Goal: Task Accomplishment & Management: Use online tool/utility

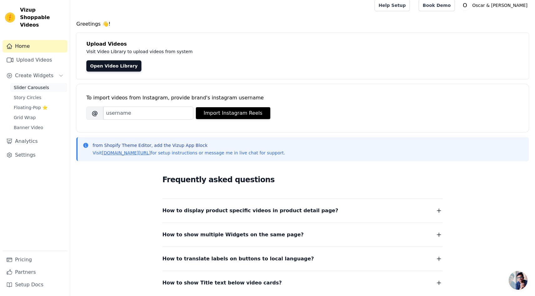
click at [38, 84] on span "Slider Carousels" at bounding box center [31, 87] width 35 height 6
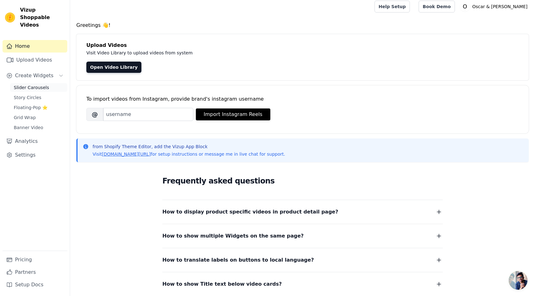
scroll to position [5, 0]
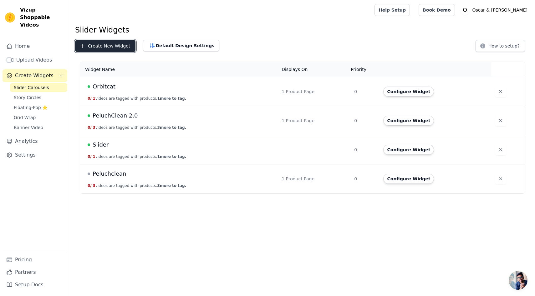
click at [122, 46] on button "Create New Widget" at bounding box center [105, 46] width 60 height 12
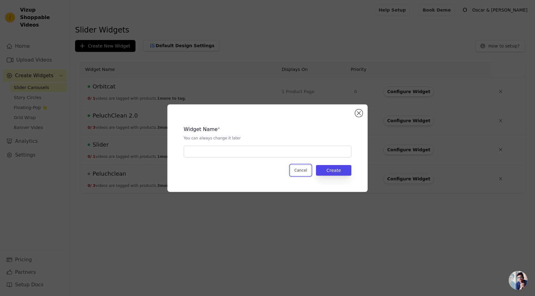
drag, startPoint x: 299, startPoint y: 175, endPoint x: 283, endPoint y: 154, distance: 26.5
click at [299, 175] on button "Cancel" at bounding box center [300, 170] width 21 height 11
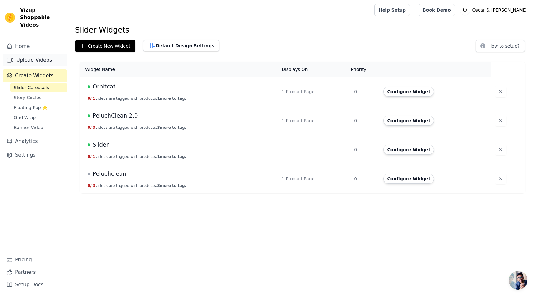
click at [50, 54] on link "Upload Videos" at bounding box center [35, 60] width 65 height 13
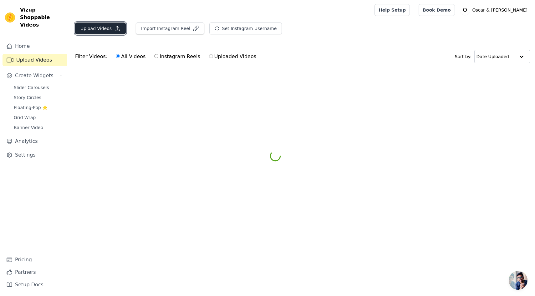
click at [112, 31] on button "Upload Videos" at bounding box center [100, 29] width 51 height 12
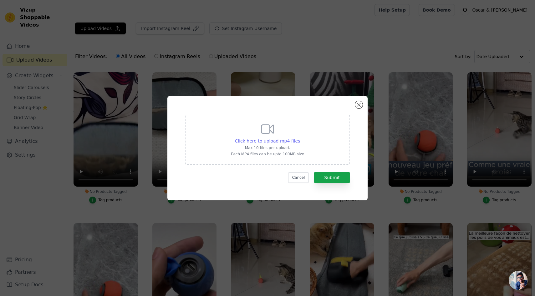
click at [258, 143] on span "Click here to upload mp4 files" at bounding box center [267, 141] width 65 height 5
click at [300, 138] on input "Click here to upload mp4 files Max 10 files per upload. Each MP4 files can be u…" at bounding box center [300, 138] width 0 height 0
type input "C:\fakepath\Gamelle Milo Slow (1).mp4"
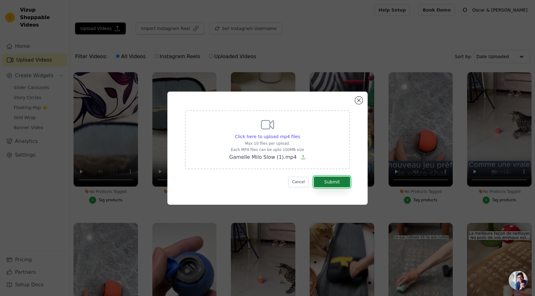
click at [326, 185] on button "Submit" at bounding box center [332, 182] width 36 height 11
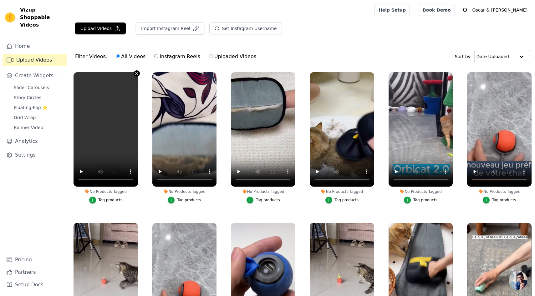
click at [137, 74] on icon "button" at bounding box center [136, 73] width 5 height 5
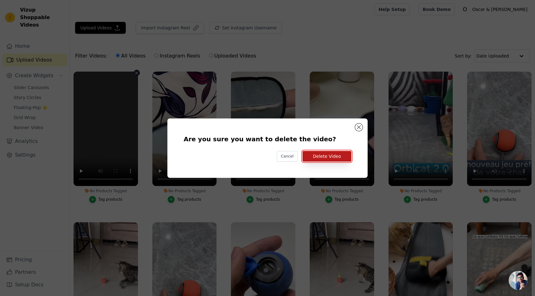
click at [320, 157] on button "Delete Video" at bounding box center [327, 156] width 49 height 11
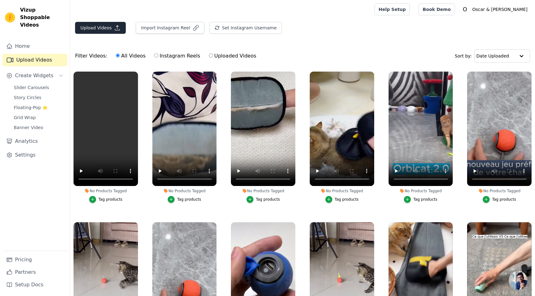
scroll to position [2, 0]
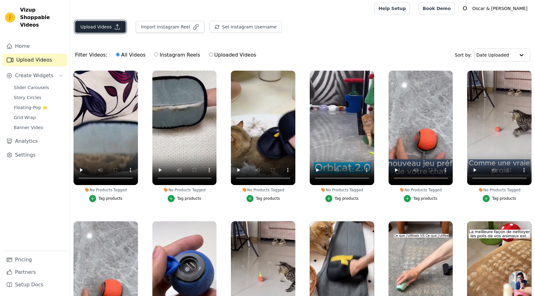
click at [114, 28] on icon "button" at bounding box center [117, 27] width 6 height 6
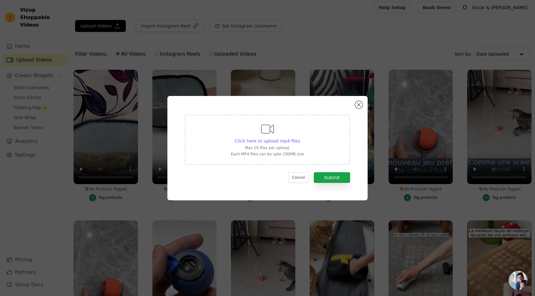
click at [254, 142] on span "Click here to upload mp4 files" at bounding box center [267, 141] width 65 height 5
click at [300, 138] on input "Click here to upload mp4 files Max 10 files per upload. Each MP4 files can be u…" at bounding box center [300, 138] width 0 height 0
type input "C:\fakepath\gamelle HD.mp4"
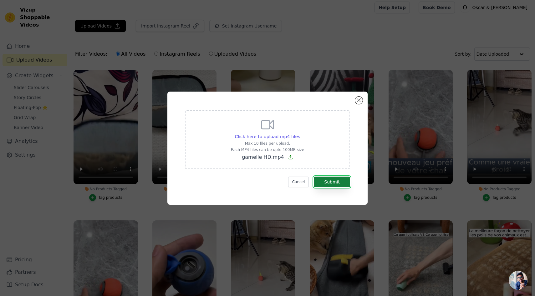
click at [341, 184] on button "Submit" at bounding box center [332, 182] width 36 height 11
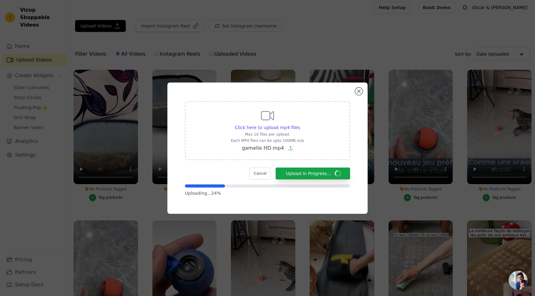
scroll to position [3, 0]
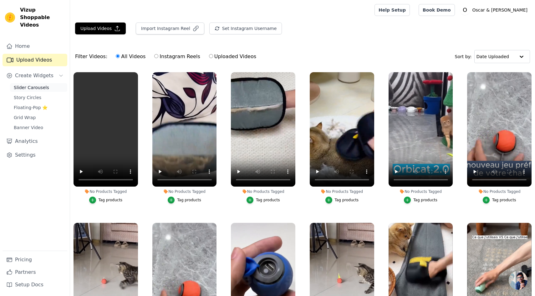
click at [35, 84] on span "Slider Carousels" at bounding box center [31, 87] width 35 height 6
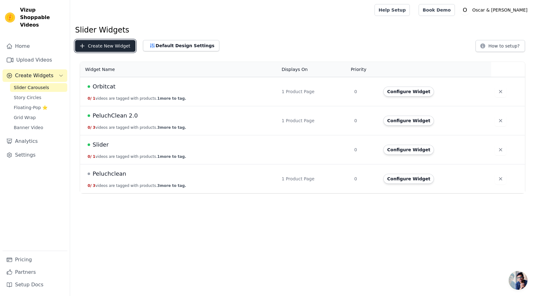
click at [119, 46] on button "Create New Widget" at bounding box center [105, 46] width 60 height 12
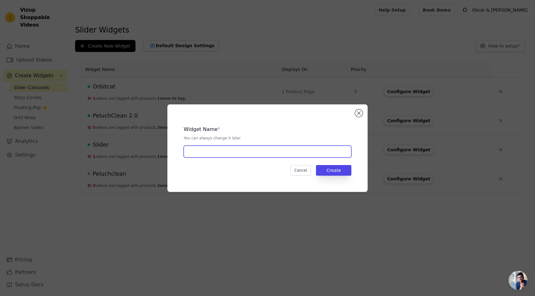
click at [199, 153] on input "text" at bounding box center [268, 152] width 168 height 12
type input "m"
type input "gamelle anti glouton"
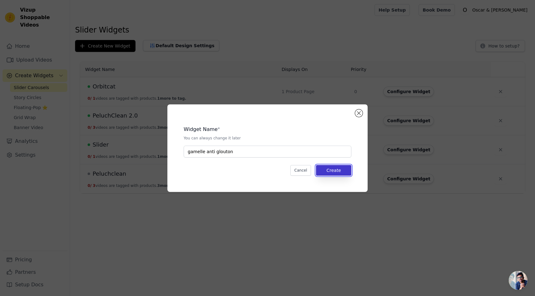
click at [335, 172] on button "Create" at bounding box center [333, 170] width 35 height 11
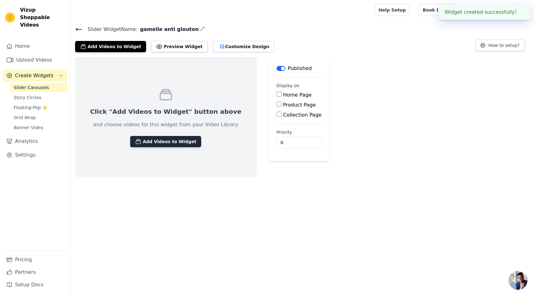
click at [184, 140] on button "Add Videos to Widget" at bounding box center [165, 141] width 71 height 11
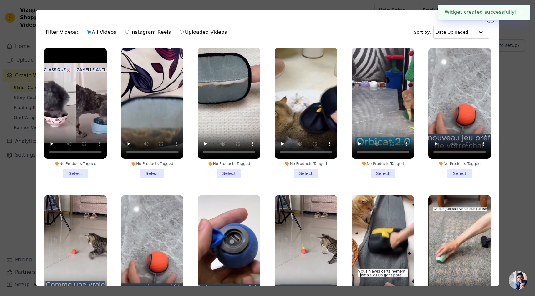
click at [79, 171] on li "No Products Tagged Select" at bounding box center [75, 113] width 63 height 130
click at [0, 0] on input "No Products Tagged Select" at bounding box center [0, 0] width 0 height 0
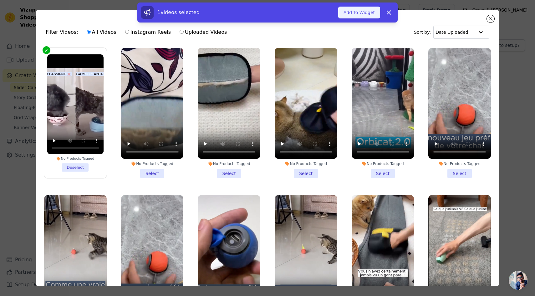
click at [355, 12] on button "Add To Widget" at bounding box center [359, 13] width 42 height 12
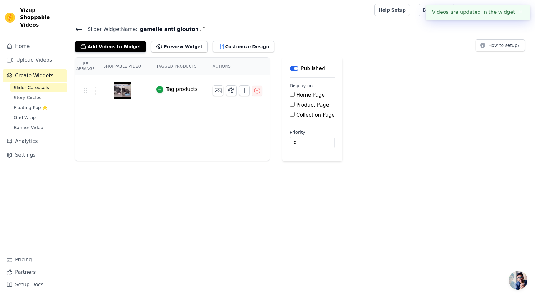
click at [301, 106] on label "Product Page" at bounding box center [312, 105] width 33 height 6
click at [295, 106] on input "Product Page" at bounding box center [292, 104] width 5 height 5
checkbox input "true"
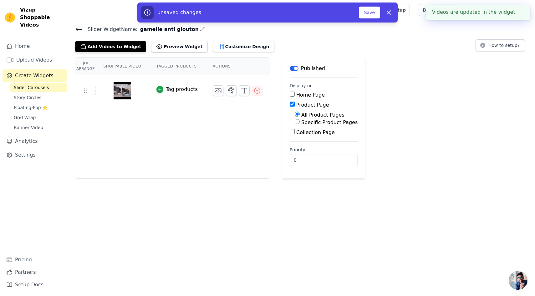
click at [308, 122] on label "Specific Product Pages" at bounding box center [329, 123] width 56 height 6
click at [300, 122] on input "Specific Product Pages" at bounding box center [297, 121] width 5 height 5
radio input "true"
click at [308, 133] on button "Select Products" at bounding box center [316, 136] width 42 height 11
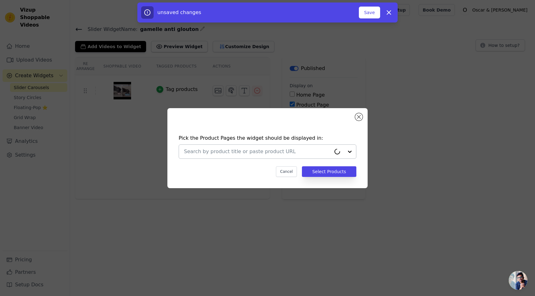
click at [281, 146] on div at bounding box center [257, 152] width 147 height 14
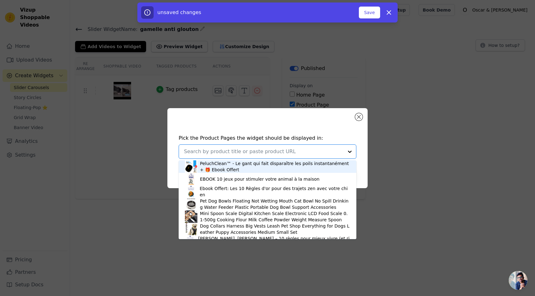
click at [281, 150] on input "text" at bounding box center [264, 152] width 160 height 8
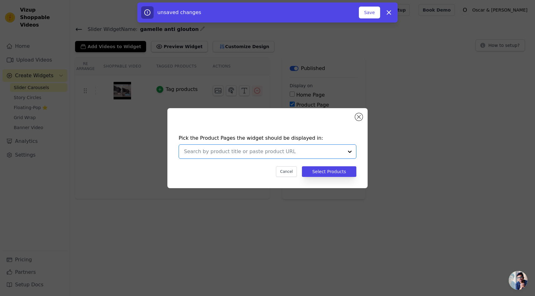
click at [281, 150] on input "text" at bounding box center [264, 152] width 160 height 8
type input "milo"
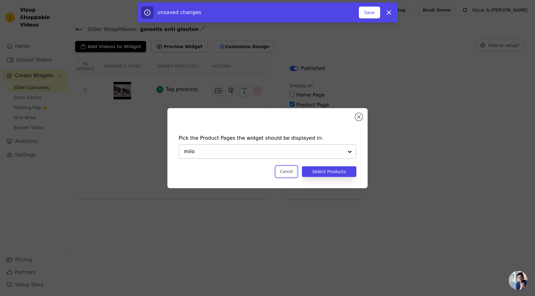
click at [284, 171] on button "Cancel" at bounding box center [286, 171] width 21 height 11
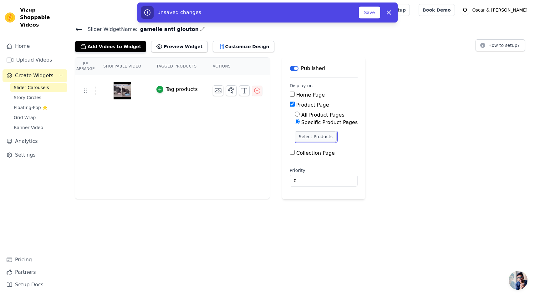
click at [312, 136] on button "Select Products" at bounding box center [316, 136] width 42 height 11
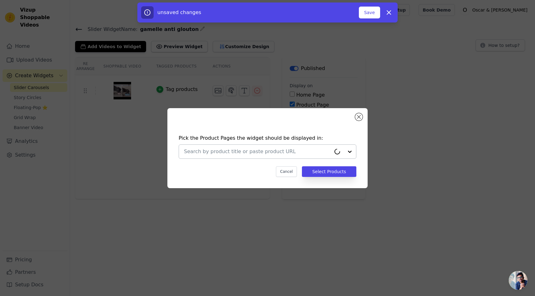
click at [269, 149] on input "text" at bounding box center [257, 152] width 147 height 8
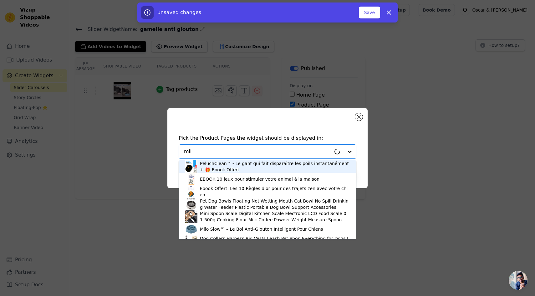
type input "milo"
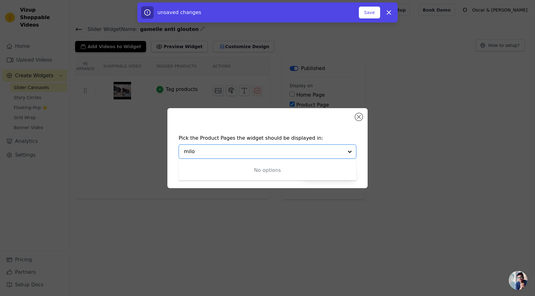
drag, startPoint x: 196, startPoint y: 153, endPoint x: 158, endPoint y: 152, distance: 38.5
click at [158, 152] on div "Pick the Product Pages the widget should be displayed in: No options Option und…" at bounding box center [267, 148] width 515 height 100
click at [388, 13] on icon "button" at bounding box center [389, 13] width 4 height 4
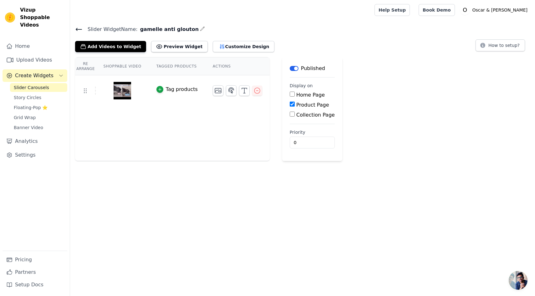
click at [296, 106] on label "Product Page" at bounding box center [312, 105] width 33 height 6
click at [295, 106] on input "Product Page" at bounding box center [292, 104] width 5 height 5
checkbox input "true"
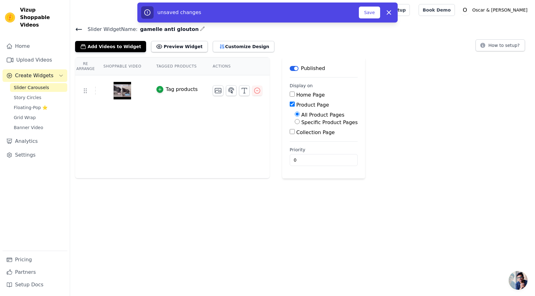
click at [308, 122] on label "Specific Product Pages" at bounding box center [329, 123] width 56 height 6
click at [300, 122] on input "Specific Product Pages" at bounding box center [297, 121] width 5 height 5
radio input "true"
click at [304, 132] on button "Select Products" at bounding box center [316, 136] width 42 height 11
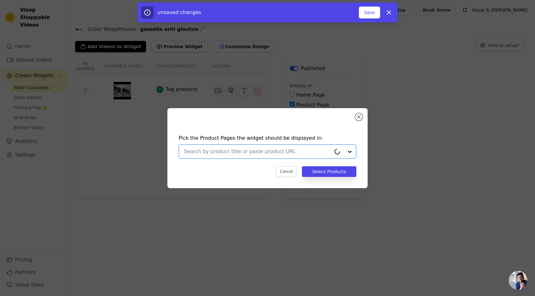
click at [248, 153] on input "text" at bounding box center [257, 152] width 147 height 8
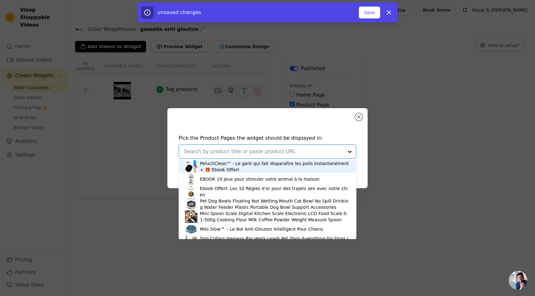
click at [249, 153] on input "text" at bounding box center [264, 152] width 160 height 8
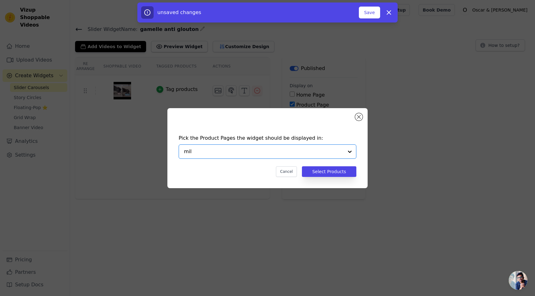
type input "milo"
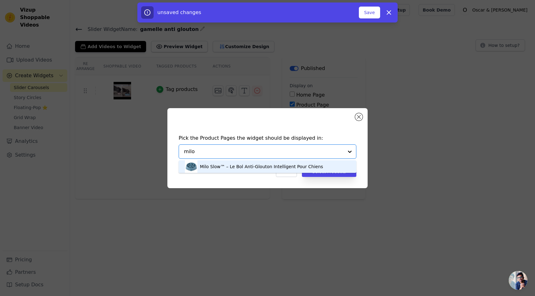
click at [238, 168] on div "Milo Slow™ – Le Bol Anti-Glouton Intelligent Pour Chiens" at bounding box center [261, 167] width 123 height 6
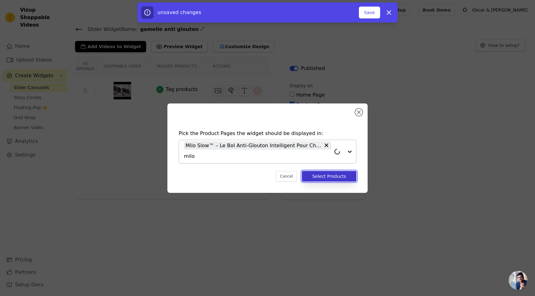
click at [320, 174] on button "Select Products" at bounding box center [329, 176] width 54 height 11
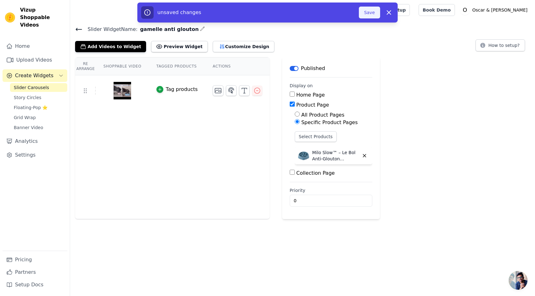
click at [373, 15] on button "Save" at bounding box center [369, 13] width 21 height 12
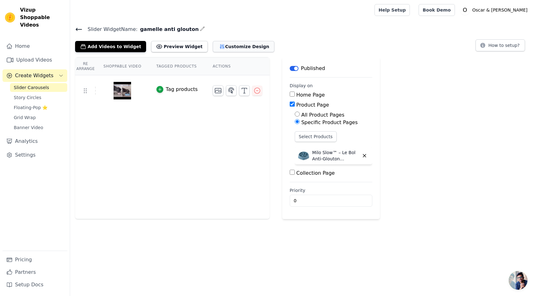
click at [240, 46] on button "Customize Design" at bounding box center [244, 46] width 62 height 11
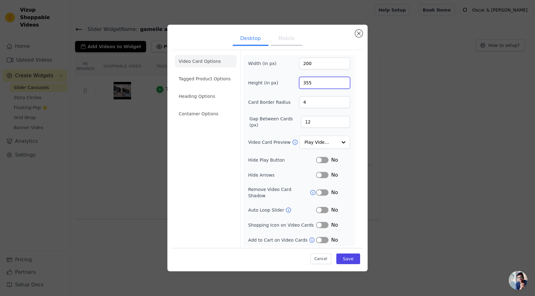
drag, startPoint x: 339, startPoint y: 87, endPoint x: 298, endPoint y: 86, distance: 41.0
click at [298, 86] on div "Height (in px) 355" at bounding box center [299, 83] width 102 height 12
type input "250"
click at [349, 257] on button "Save" at bounding box center [348, 258] width 24 height 11
click at [342, 146] on div at bounding box center [343, 142] width 13 height 13
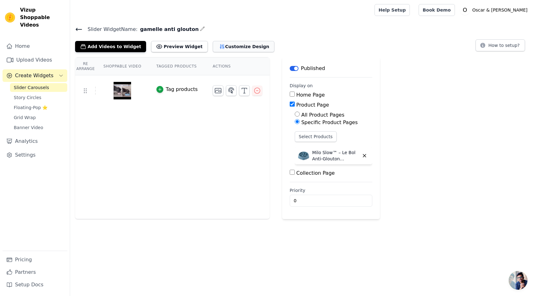
click at [246, 49] on button "Customize Design" at bounding box center [244, 46] width 62 height 11
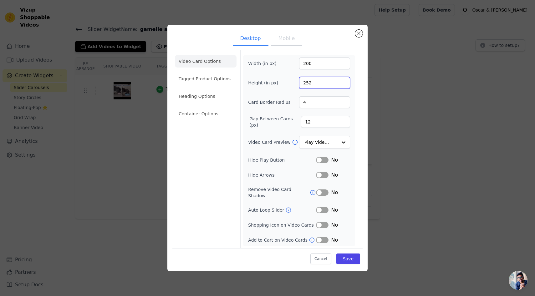
drag, startPoint x: 308, startPoint y: 87, endPoint x: 294, endPoint y: 86, distance: 13.8
click at [294, 86] on div "Height (in px) 252" at bounding box center [299, 83] width 102 height 12
type input "290"
click at [336, 145] on input "Video Card Preview" at bounding box center [321, 142] width 32 height 13
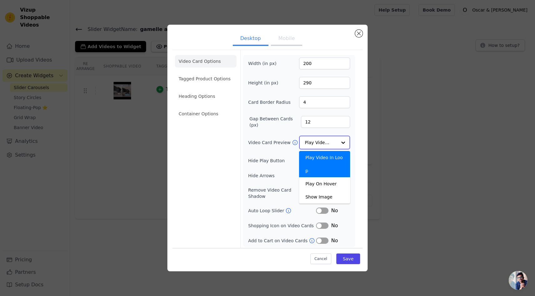
click at [336, 145] on input "Video Card Preview" at bounding box center [321, 142] width 32 height 13
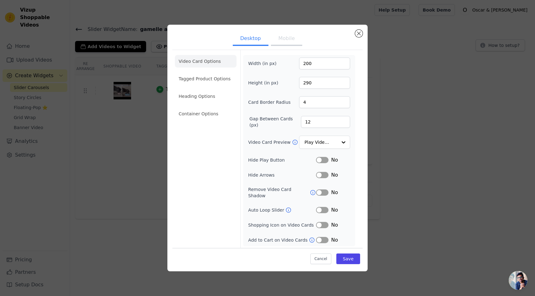
click at [327, 162] on button "Label" at bounding box center [322, 160] width 13 height 6
click at [326, 163] on button "Label" at bounding box center [322, 160] width 13 height 6
click at [338, 146] on div at bounding box center [343, 142] width 13 height 13
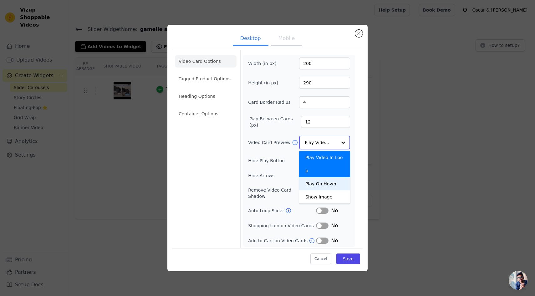
click at [335, 177] on div "Play On Hover" at bounding box center [324, 183] width 51 height 13
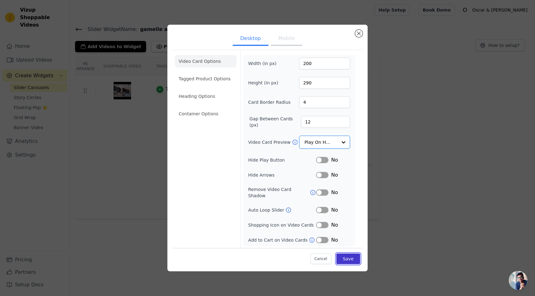
click at [351, 255] on button "Save" at bounding box center [348, 258] width 24 height 11
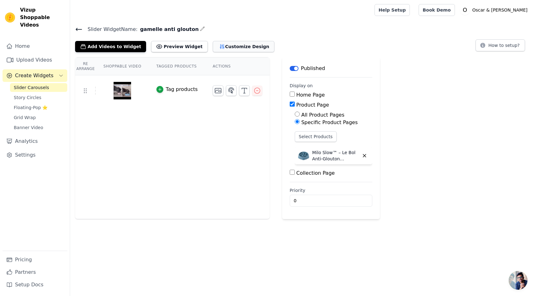
click at [239, 47] on button "Customize Design" at bounding box center [244, 46] width 62 height 11
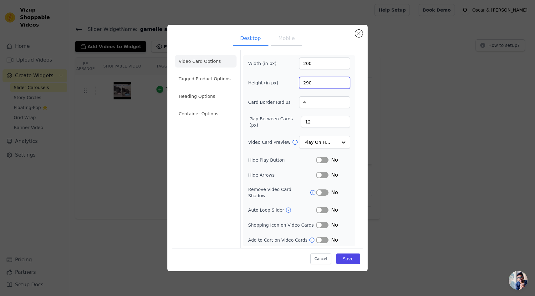
drag, startPoint x: 306, startPoint y: 86, endPoint x: 278, endPoint y: 83, distance: 27.7
click at [278, 83] on div "Height (in px) 290" at bounding box center [299, 83] width 102 height 12
type input "350"
click at [352, 258] on button "Save" at bounding box center [348, 258] width 24 height 11
